Goal: Navigation & Orientation: Understand site structure

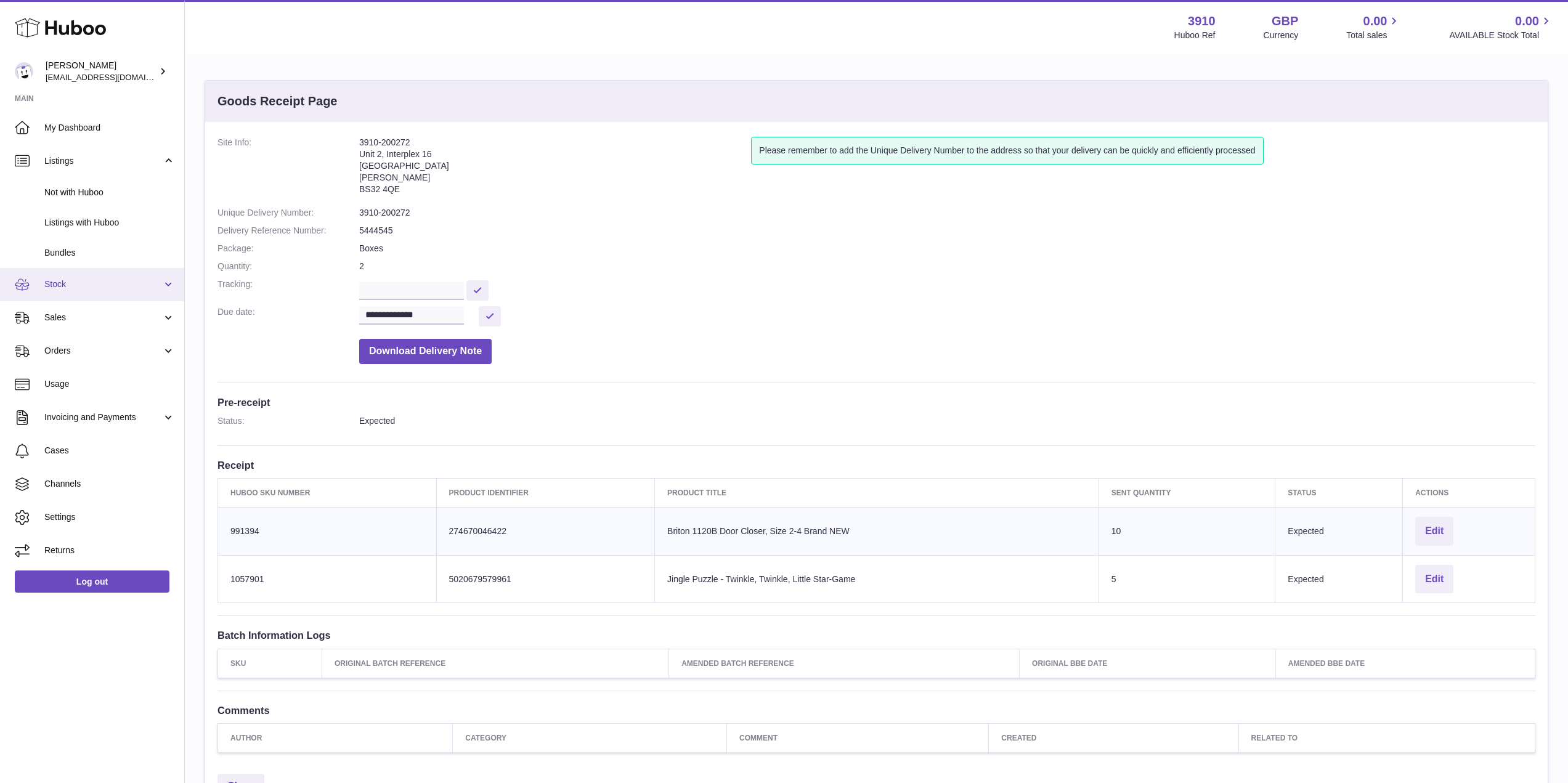
click at [59, 282] on span "Stock" at bounding box center [103, 284] width 118 height 12
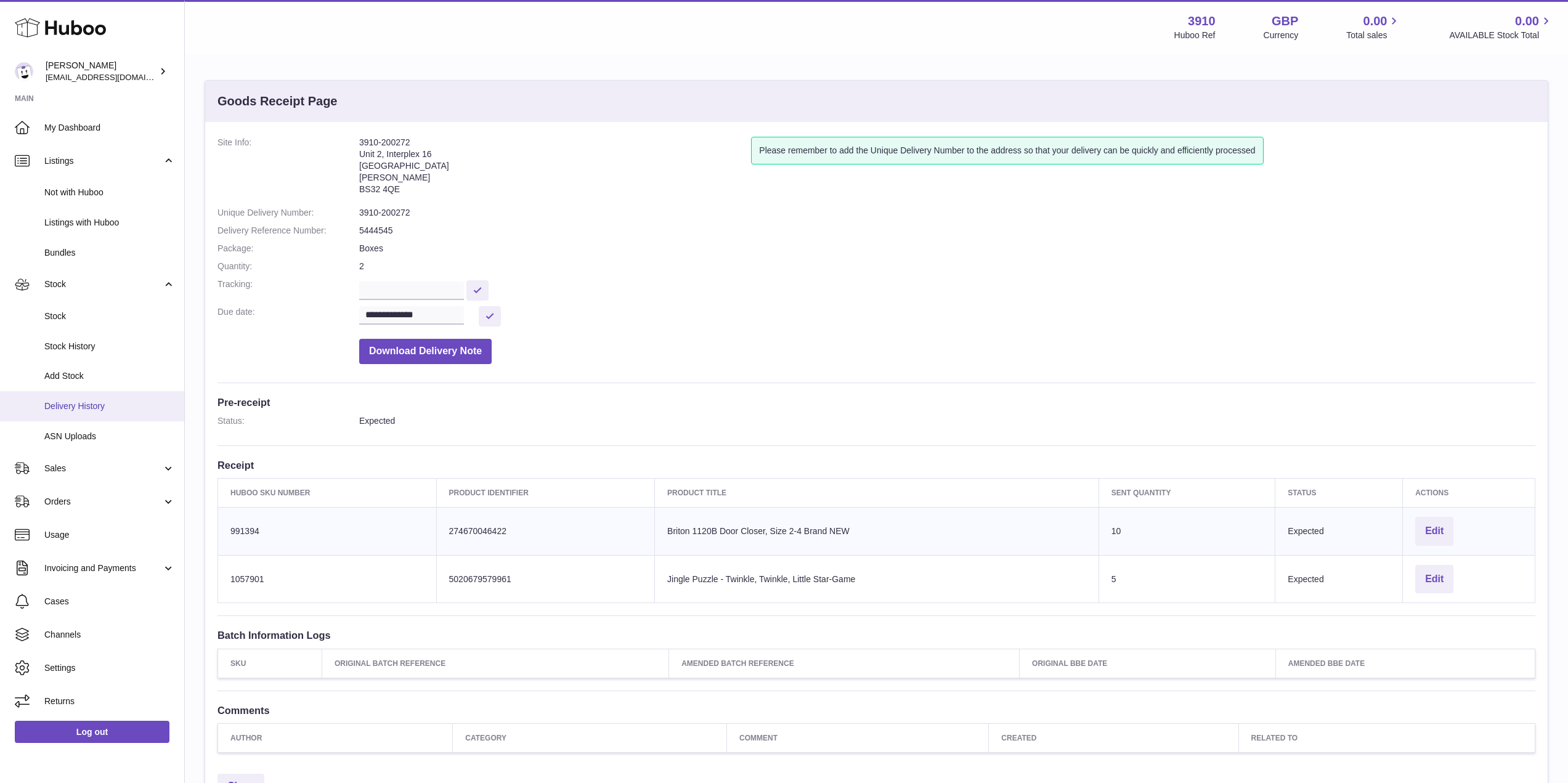
click at [82, 402] on span "Delivery History" at bounding box center [110, 406] width 131 height 12
click at [799, 319] on dd "**********" at bounding box center [947, 316] width 1176 height 20
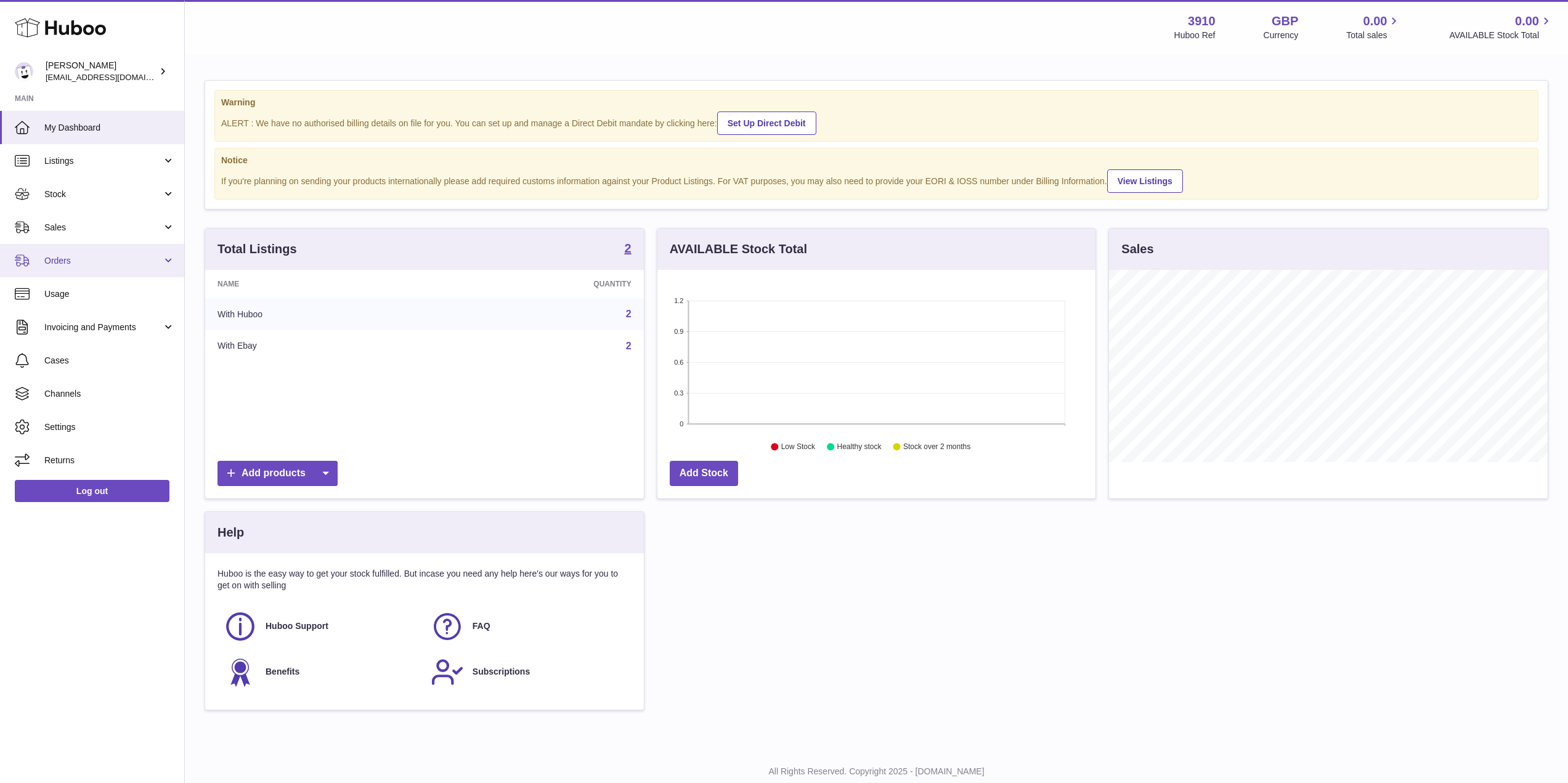
click at [62, 261] on span "Orders" at bounding box center [103, 261] width 118 height 12
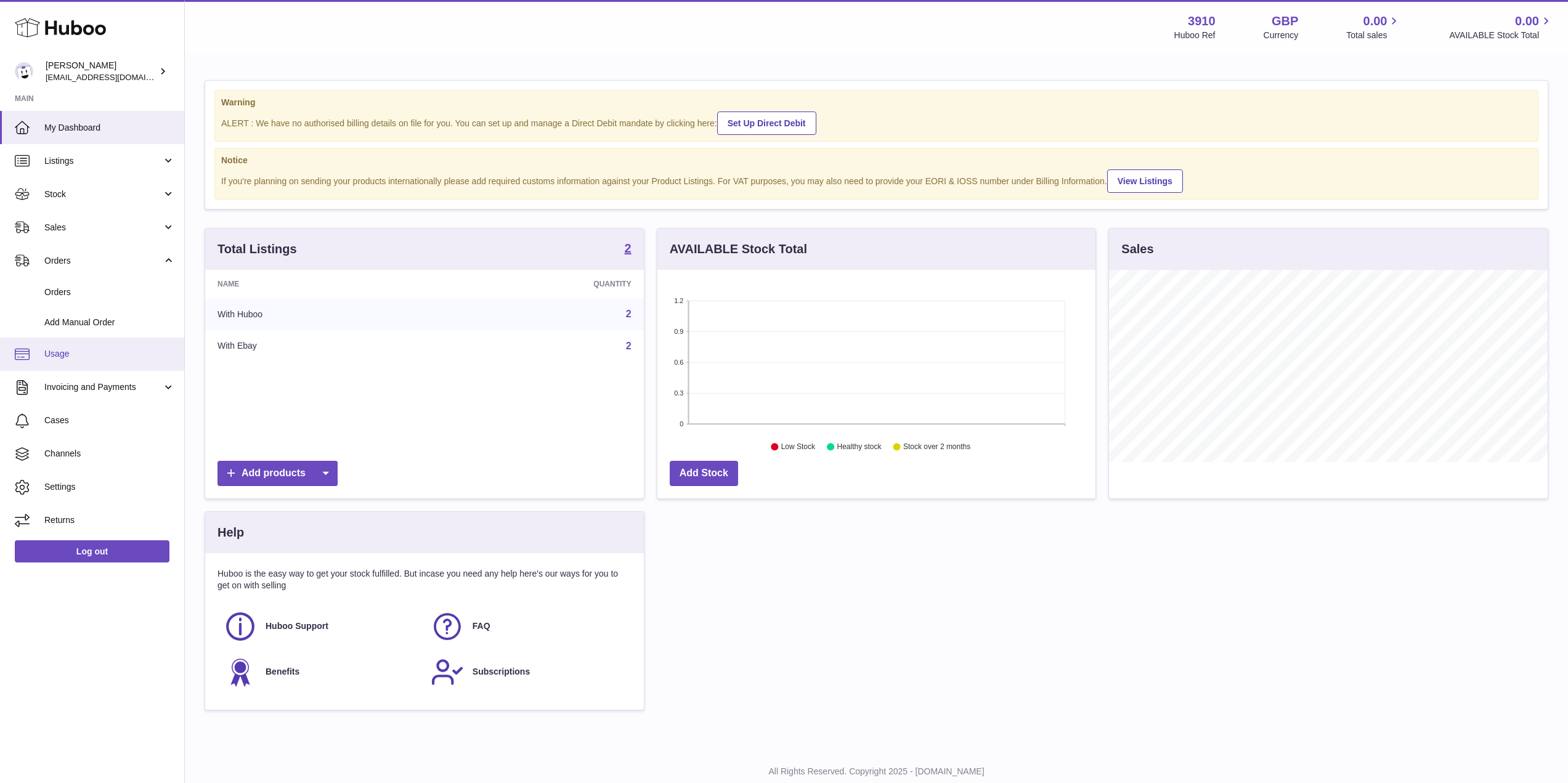
click at [63, 353] on span "Usage" at bounding box center [110, 354] width 131 height 12
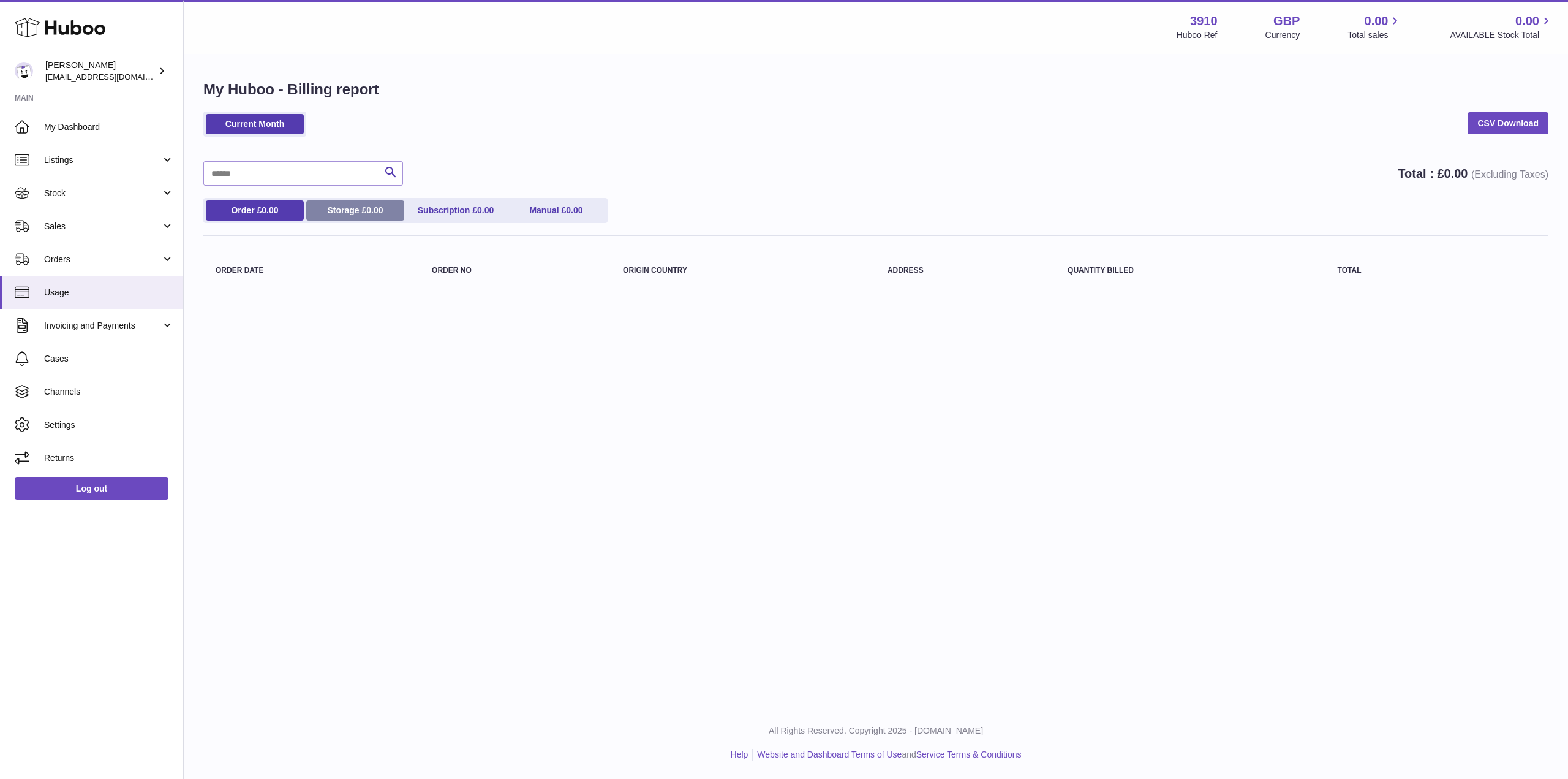
click at [359, 216] on link "Storage £ 0.00" at bounding box center [355, 210] width 98 height 20
click at [453, 214] on link "Subscription £ 0.00" at bounding box center [456, 210] width 98 height 20
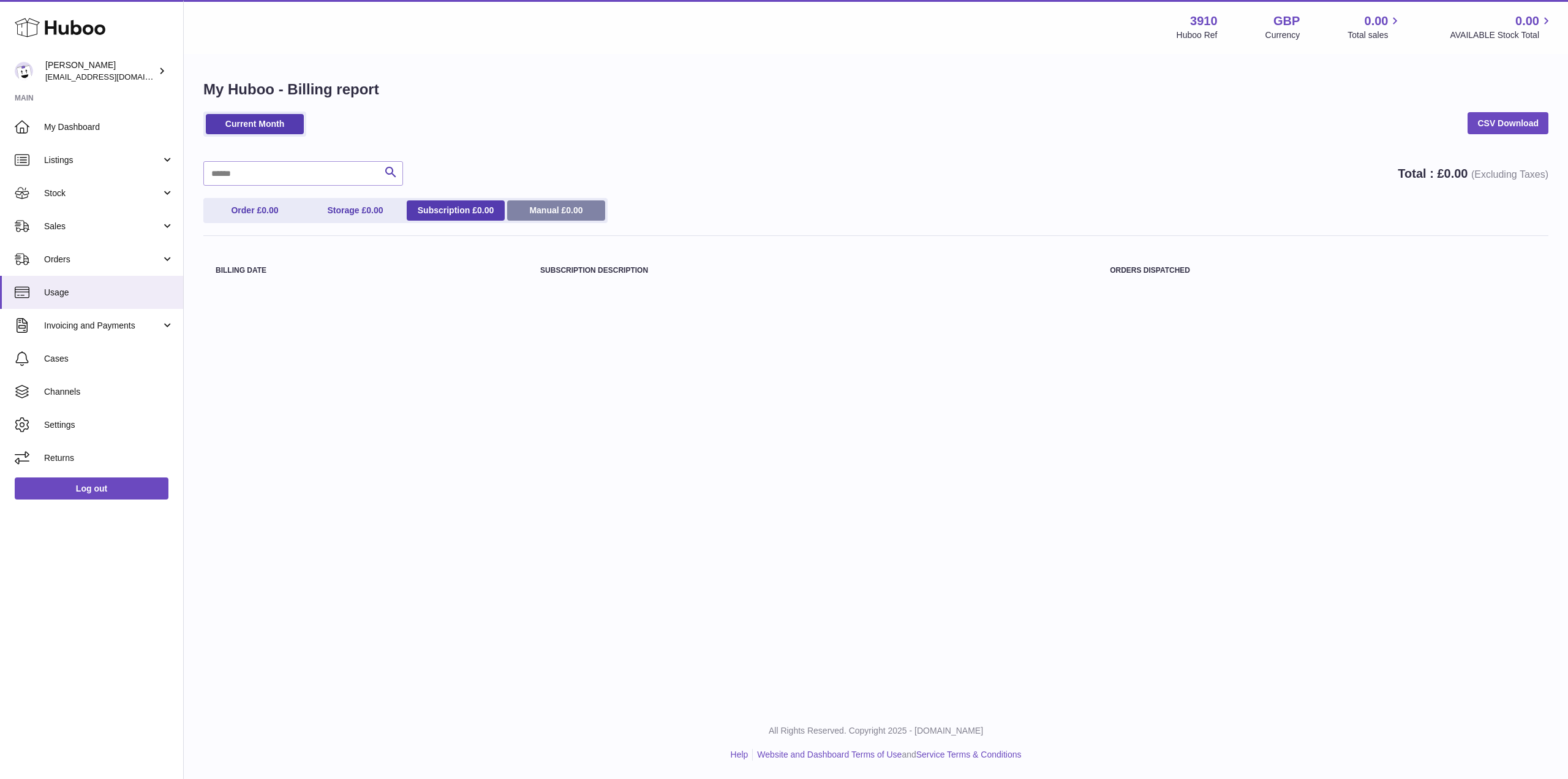
click at [599, 209] on link "Manual £ 0.00" at bounding box center [556, 210] width 98 height 20
click at [347, 207] on link "Storage £ 0.00" at bounding box center [355, 210] width 98 height 20
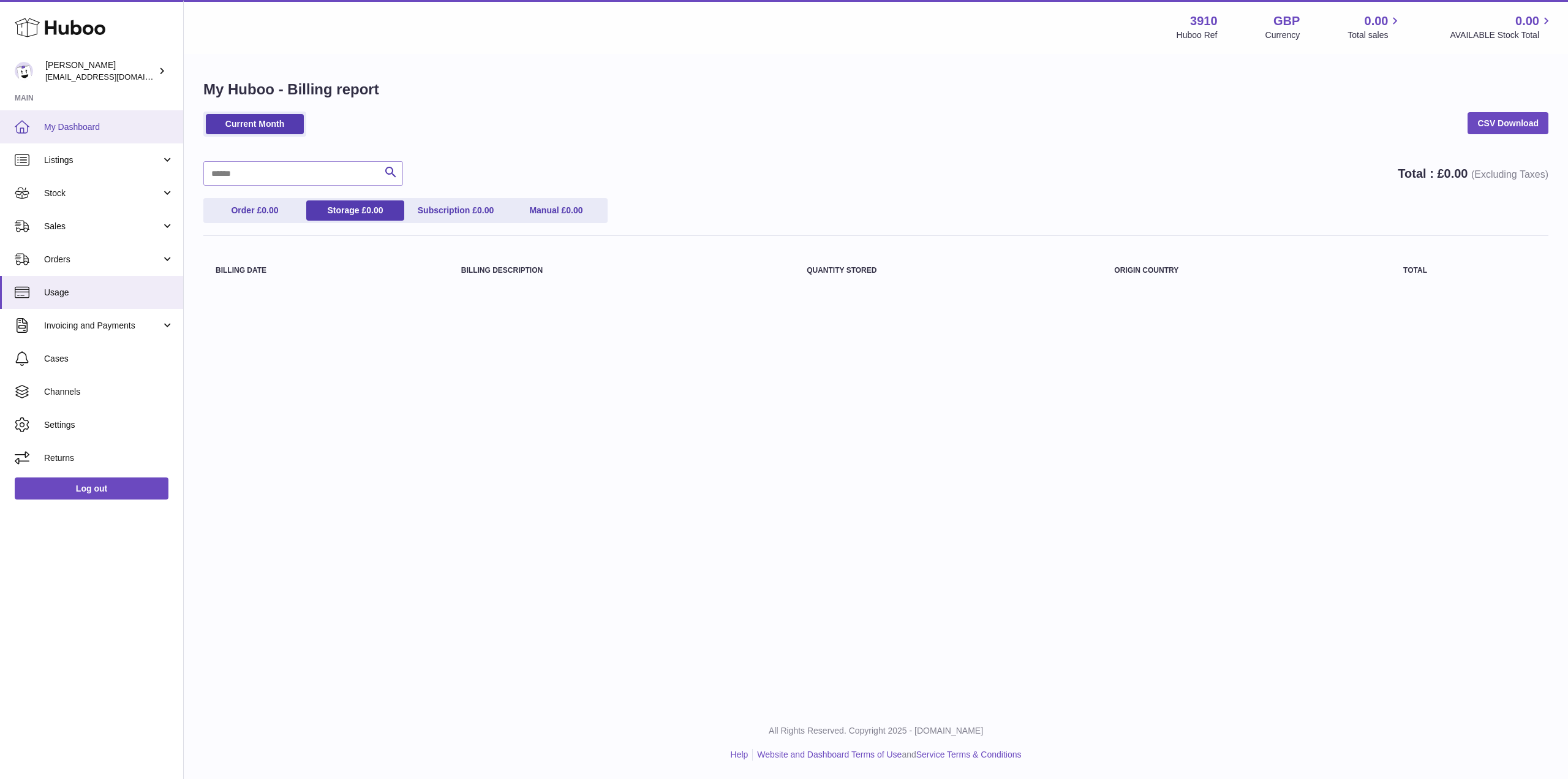
click at [68, 117] on link "My Dashboard" at bounding box center [91, 127] width 183 height 33
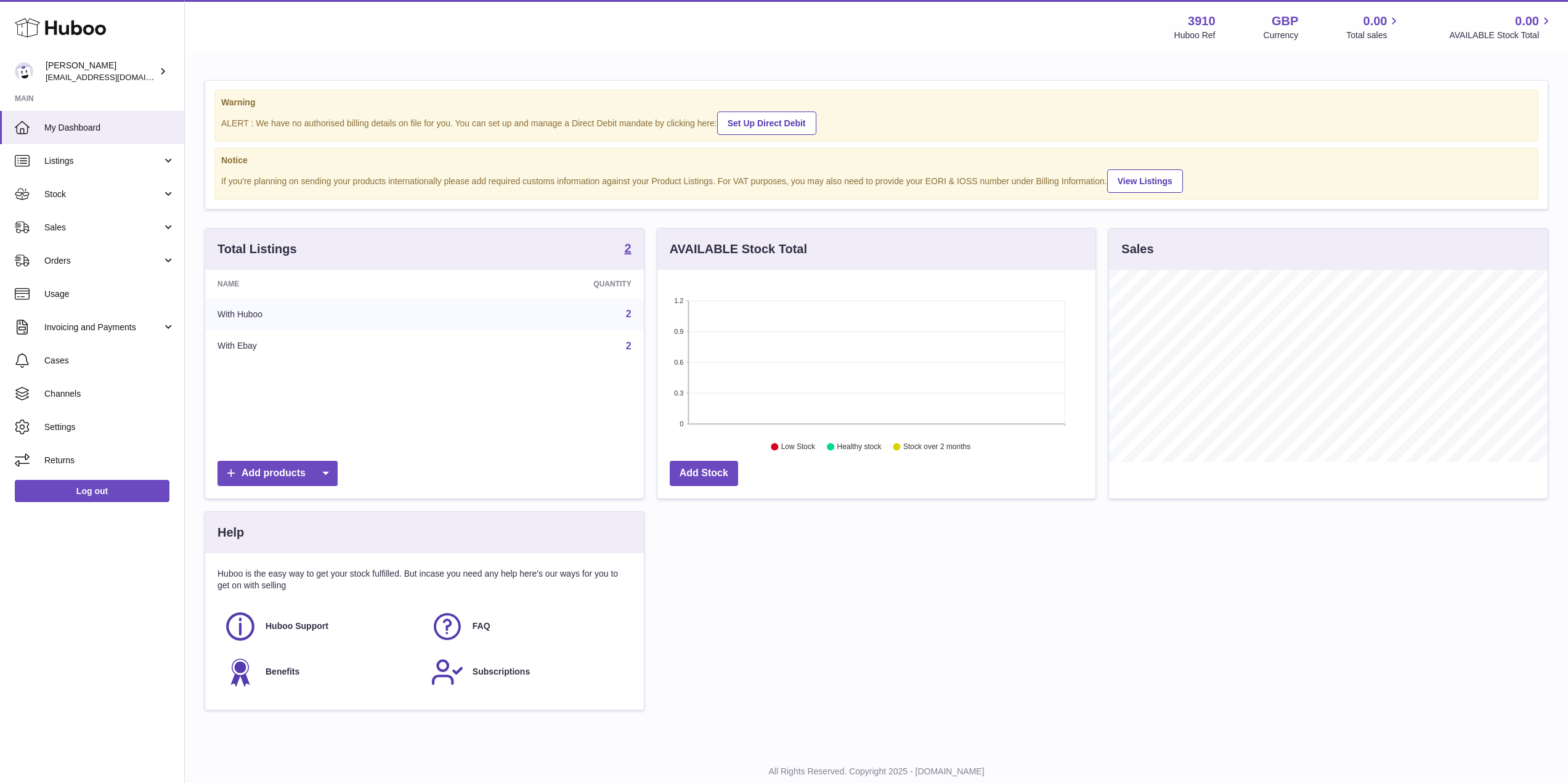
scroll to position [192, 438]
click at [486, 628] on span "FAQ" at bounding box center [481, 626] width 18 height 12
click at [73, 429] on span "Settings" at bounding box center [110, 427] width 131 height 12
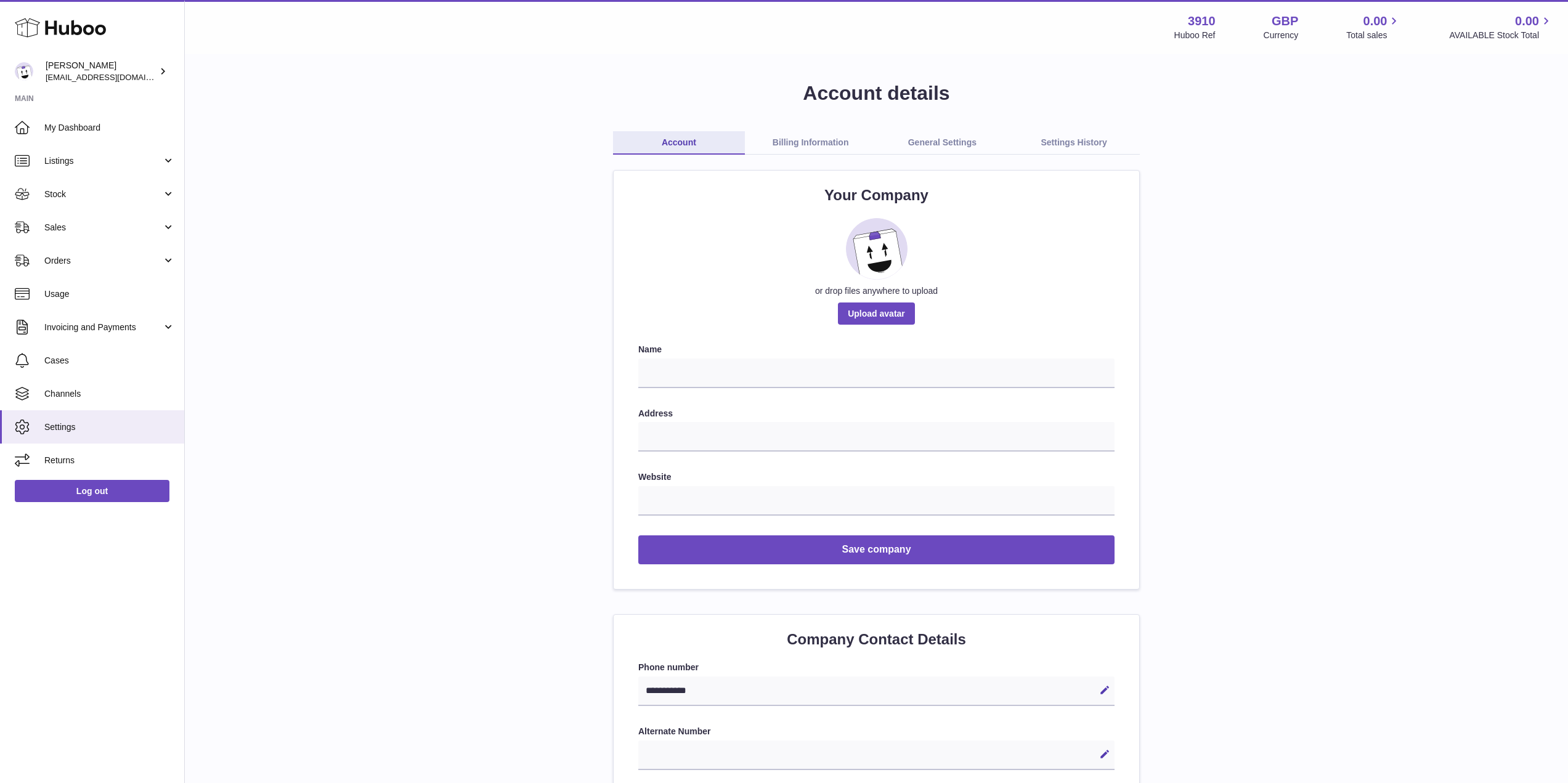
click at [809, 147] on link "Billing Information" at bounding box center [810, 143] width 132 height 24
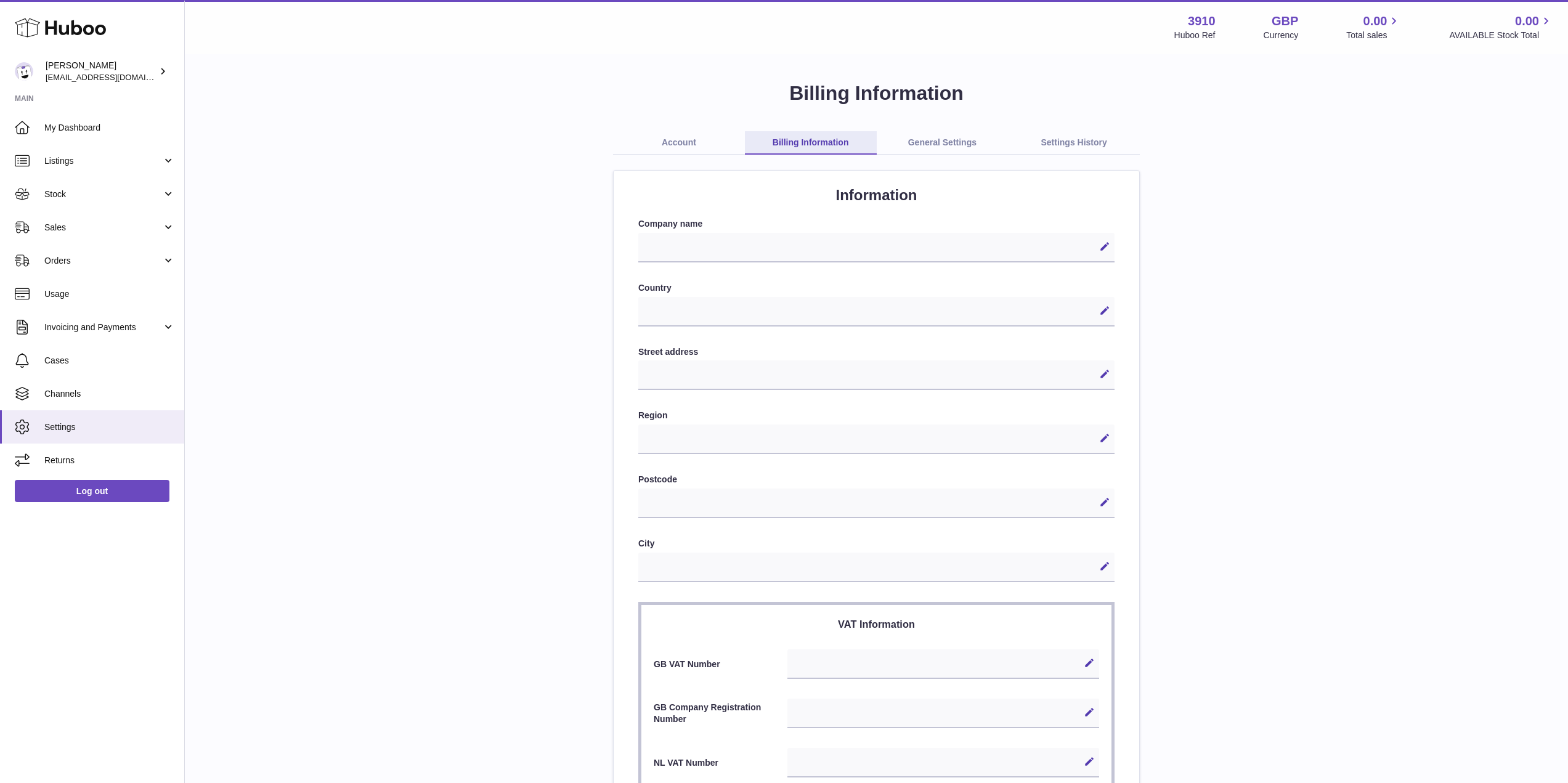
select select
click at [937, 146] on link "General Settings" at bounding box center [942, 143] width 132 height 24
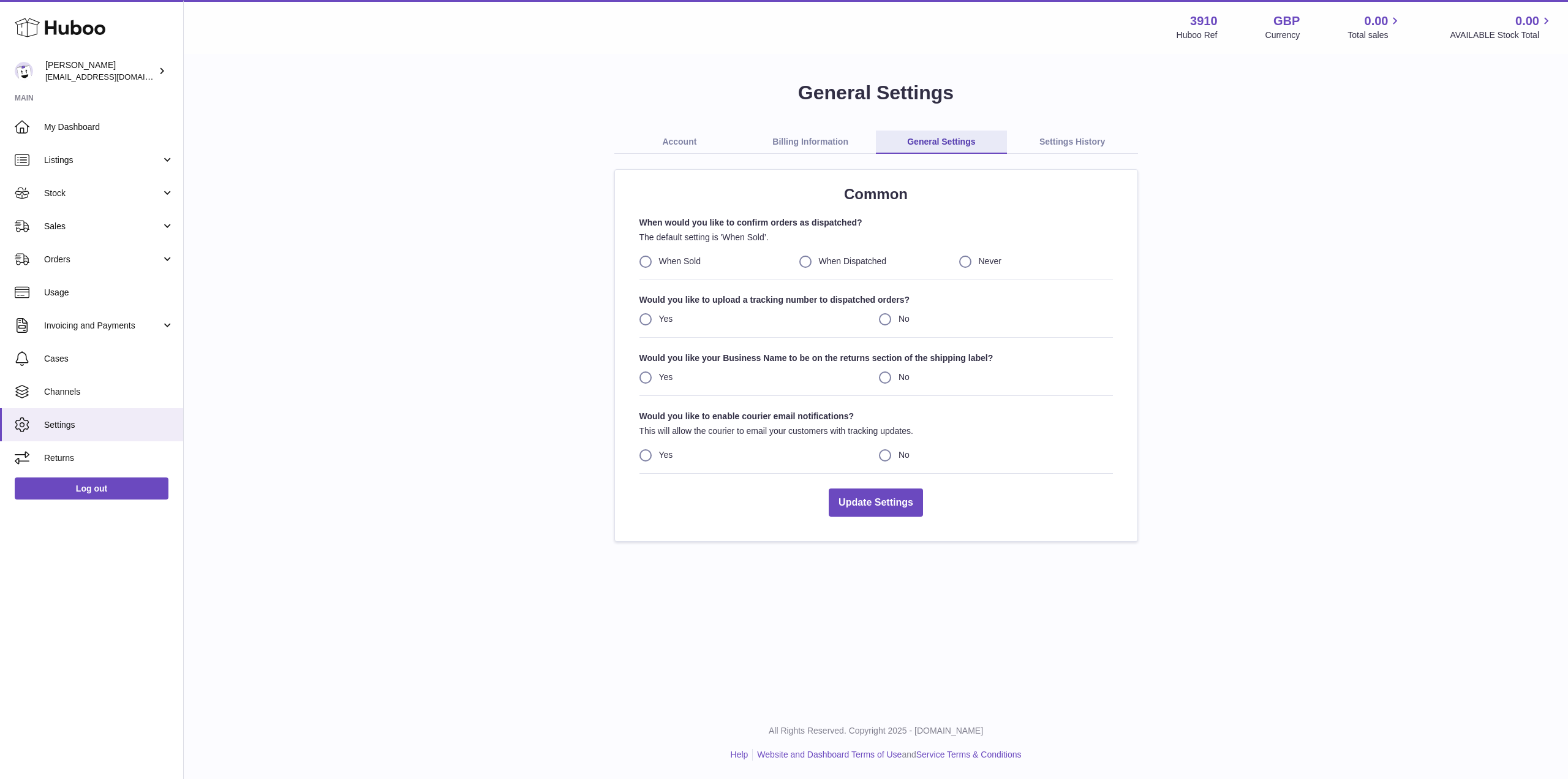
click at [1080, 142] on link "Settings History" at bounding box center [1072, 142] width 131 height 24
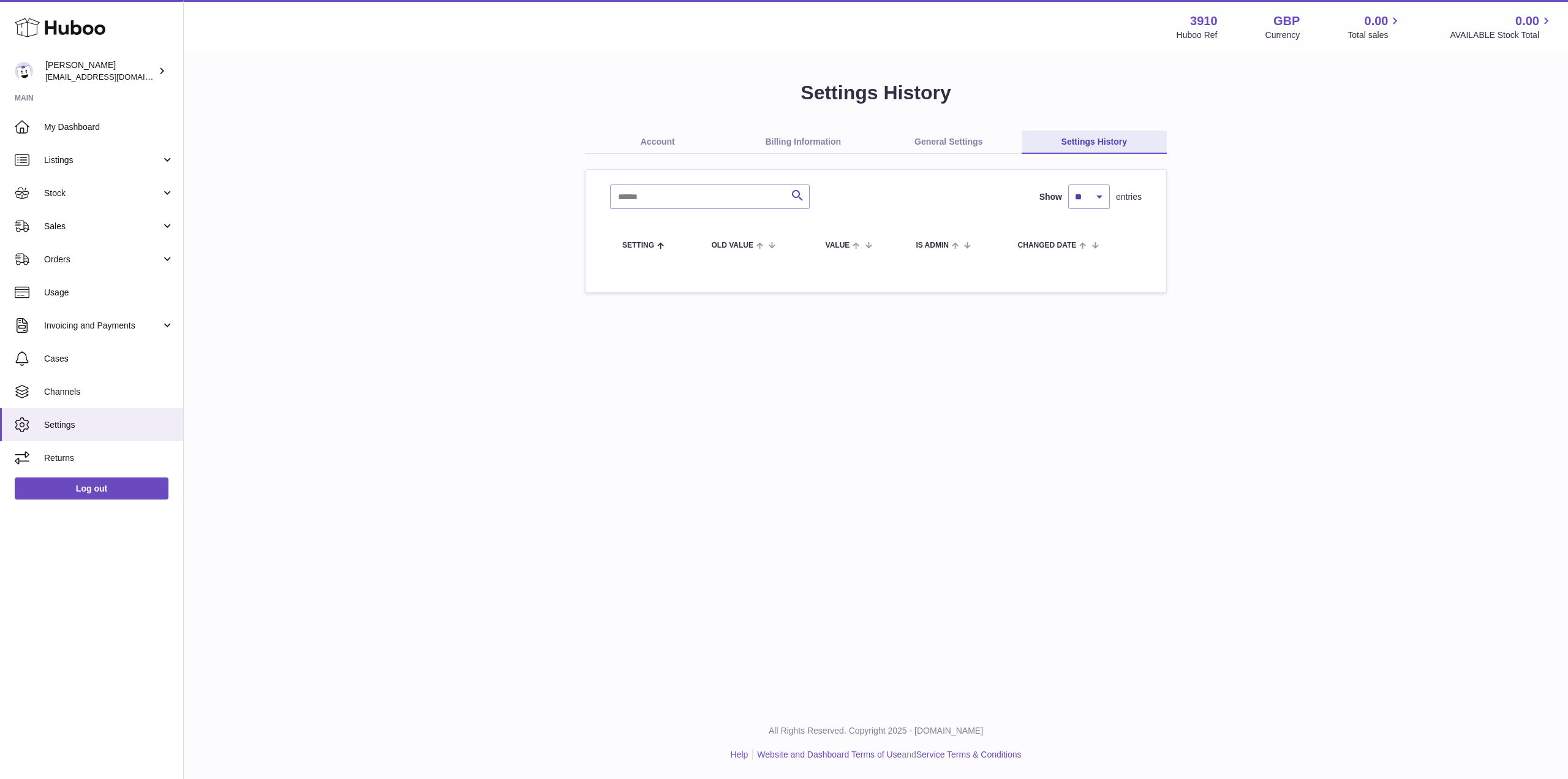
click at [74, 28] on icon at bounding box center [59, 27] width 90 height 25
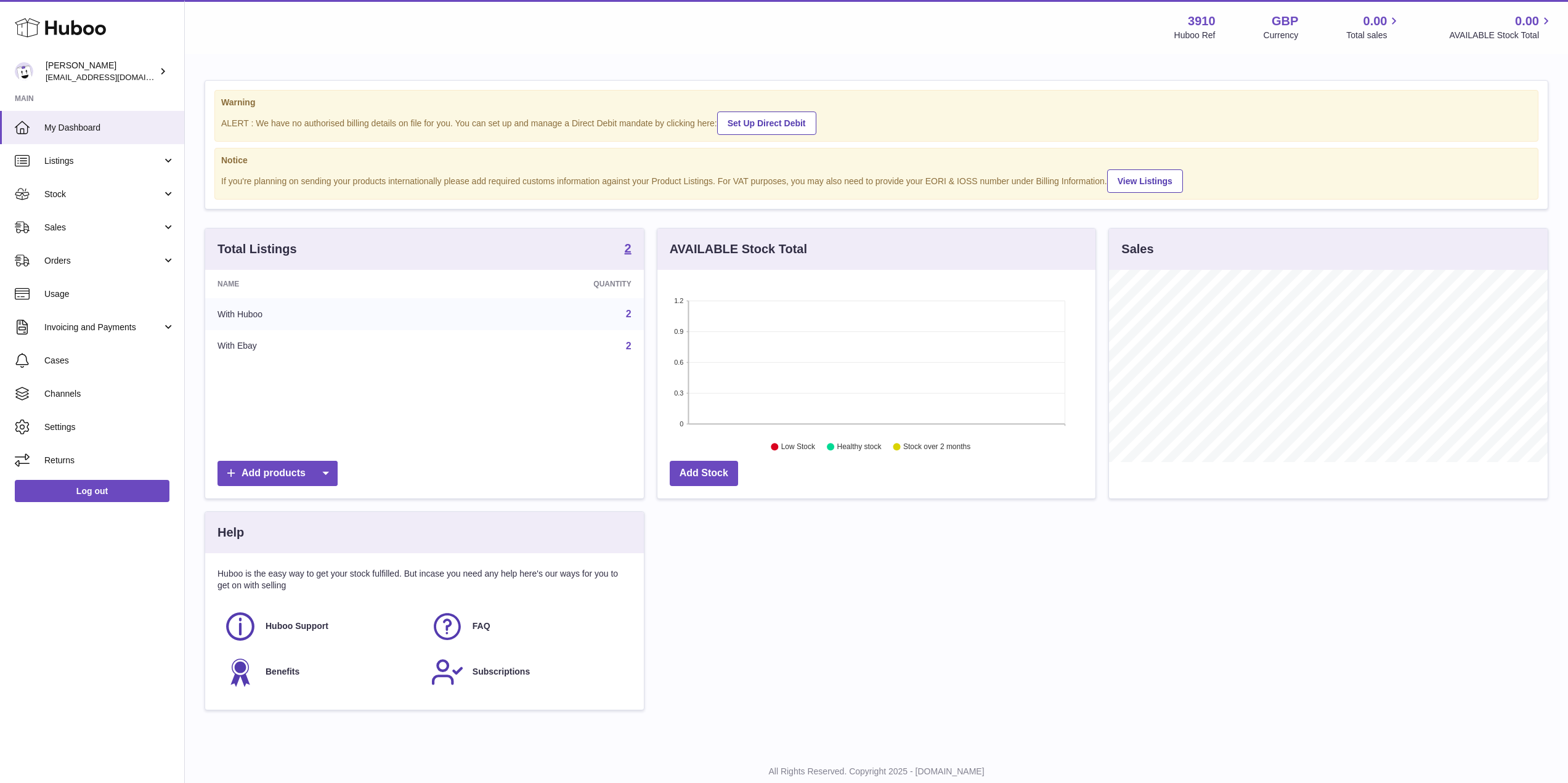
scroll to position [192, 438]
click at [1138, 182] on link "View Listings" at bounding box center [1144, 181] width 76 height 24
click at [82, 360] on span "Cases" at bounding box center [110, 361] width 131 height 12
